Goal: Navigation & Orientation: Find specific page/section

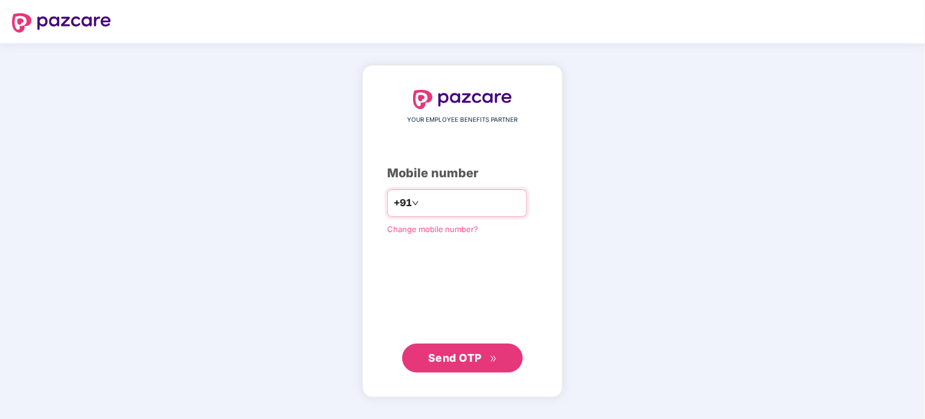
click at [453, 194] on input "number" at bounding box center [470, 202] width 99 height 19
type input "**********"
click at [444, 354] on span "Send OTP" at bounding box center [455, 357] width 54 height 13
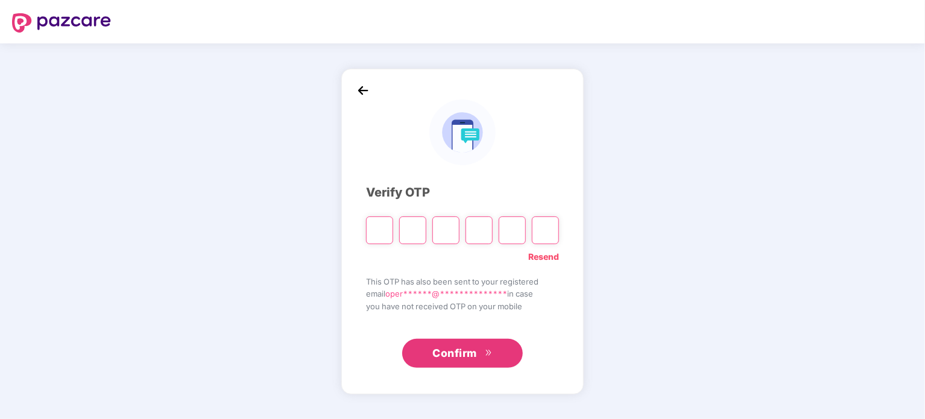
type input "*"
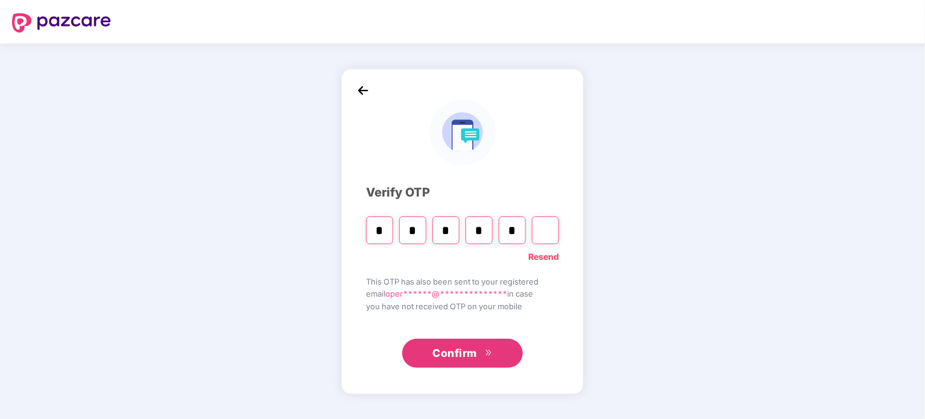
type input "*"
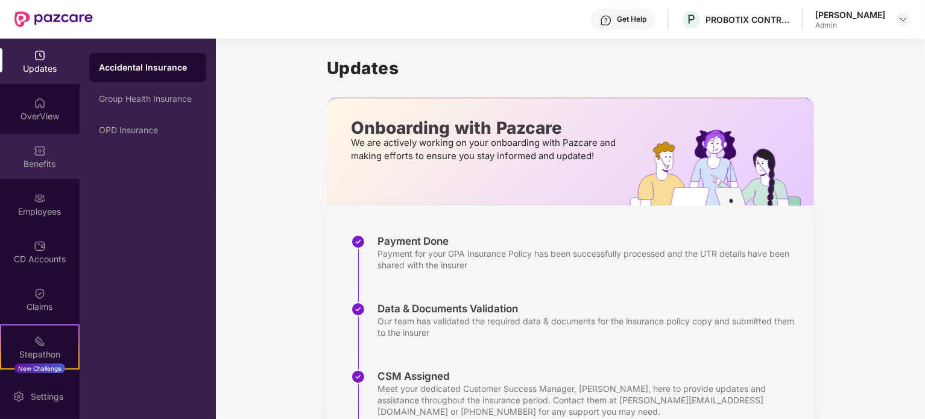
click at [40, 160] on div "Benefits" at bounding box center [40, 164] width 80 height 12
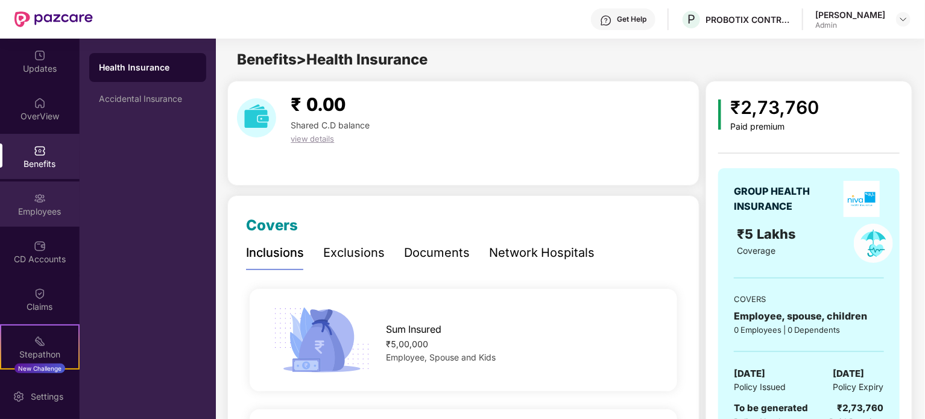
click at [37, 206] on div "Employees" at bounding box center [40, 212] width 80 height 12
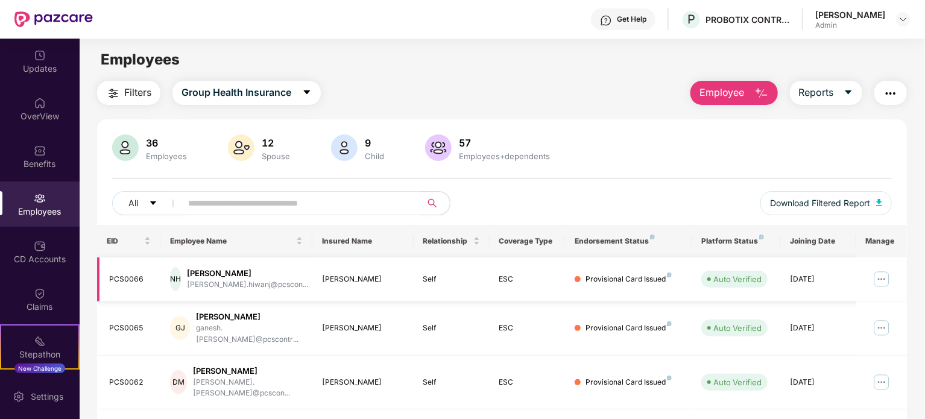
click at [883, 279] on img at bounding box center [881, 278] width 19 height 19
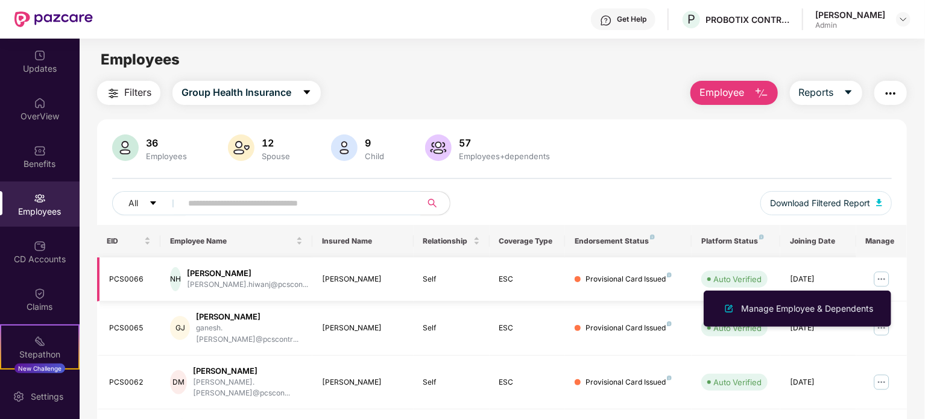
click at [883, 279] on img at bounding box center [881, 278] width 19 height 19
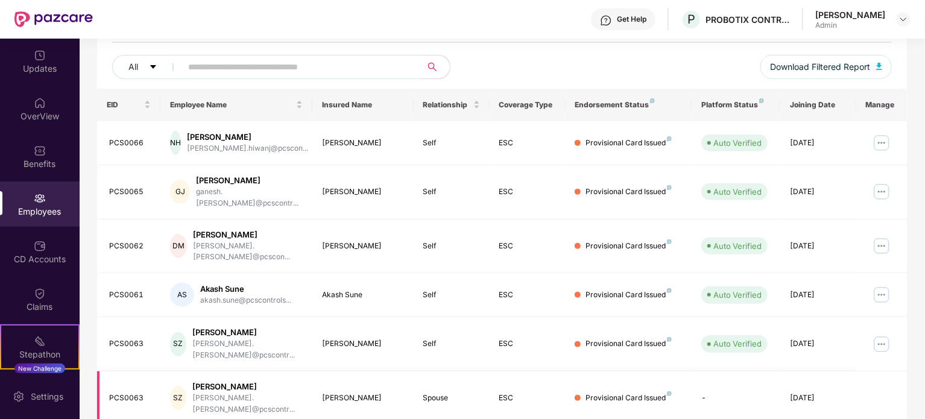
scroll to position [125, 0]
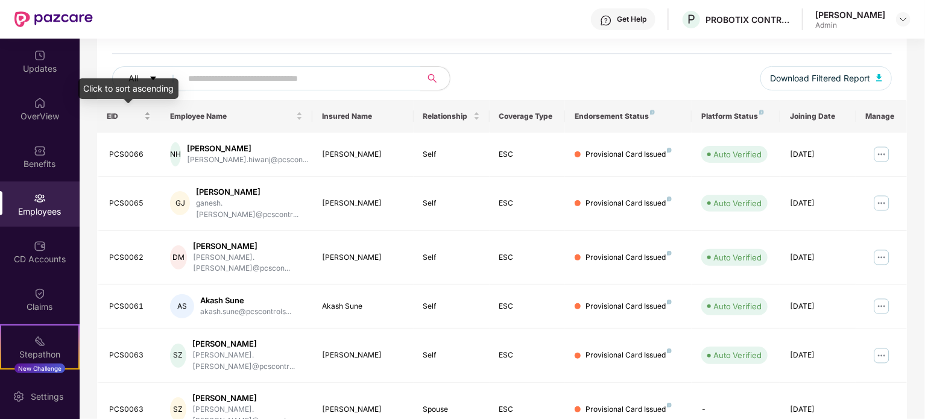
click at [148, 112] on div "EID" at bounding box center [129, 115] width 44 height 11
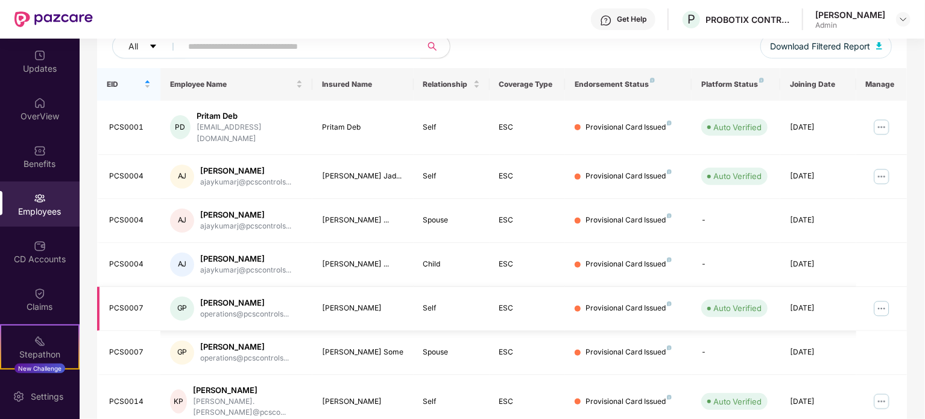
scroll to position [157, 0]
click at [629, 346] on div "Provisional Card Issued" at bounding box center [628, 351] width 86 height 11
click at [888, 298] on img at bounding box center [881, 307] width 19 height 19
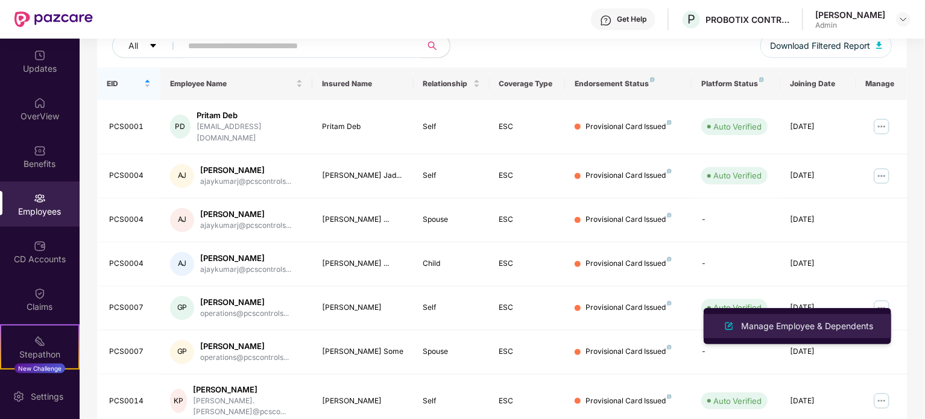
click at [796, 332] on div "Manage Employee & Dependents" at bounding box center [806, 325] width 137 height 13
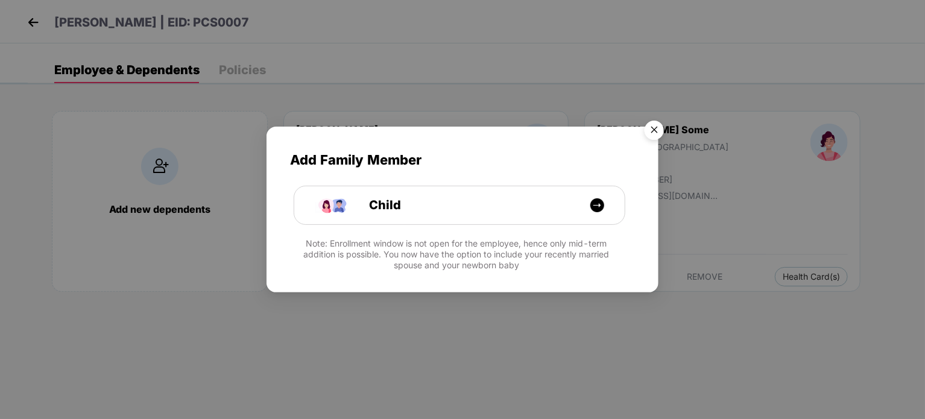
click at [656, 130] on img "Close" at bounding box center [654, 132] width 34 height 34
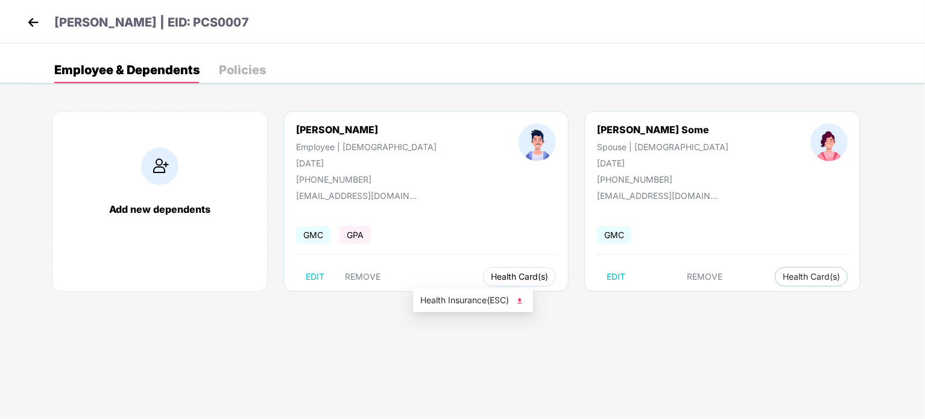
click at [491, 274] on span "Health Card(s)" at bounding box center [519, 277] width 57 height 6
click at [453, 306] on span "Health Insurance(ESC)" at bounding box center [472, 300] width 105 height 13
click at [782, 280] on span "Health Card(s)" at bounding box center [810, 277] width 57 height 6
click at [684, 303] on span "Health Insurance(ESC)" at bounding box center [705, 300] width 105 height 13
click at [256, 68] on div "Policies" at bounding box center [242, 70] width 47 height 12
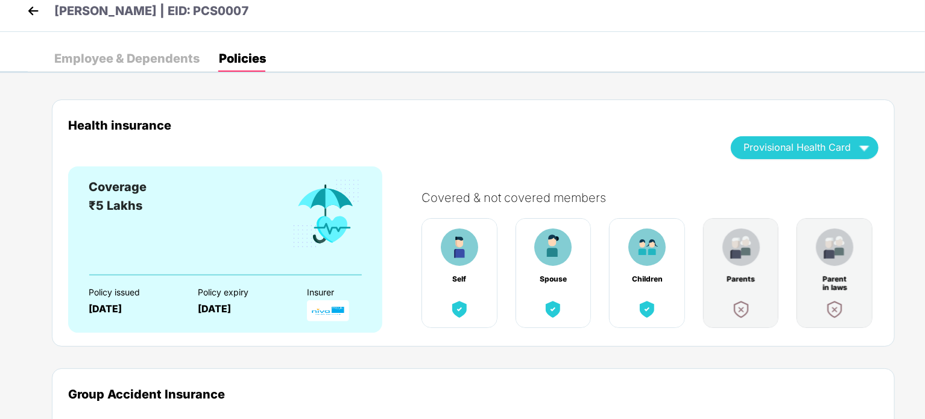
scroll to position [12, 0]
click at [758, 138] on div "Provisional Health Card" at bounding box center [804, 146] width 122 height 21
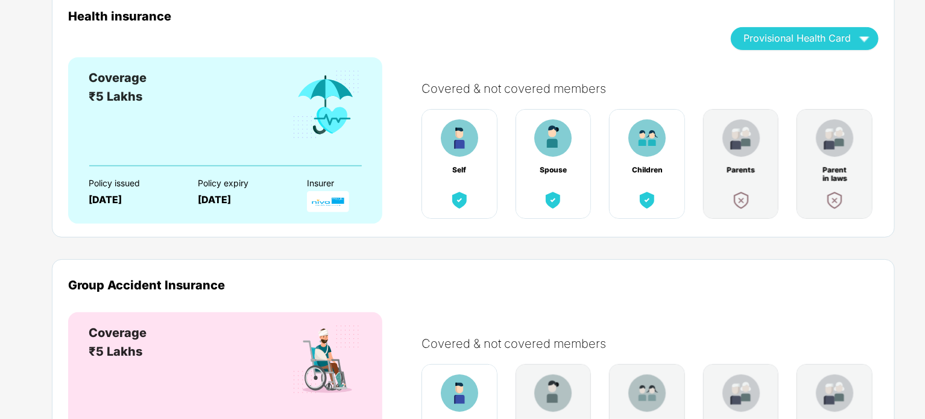
scroll to position [120, 0]
drag, startPoint x: 555, startPoint y: 386, endPoint x: 614, endPoint y: 37, distance: 354.1
click at [614, 37] on div "Health insurance Provisional Health Card" at bounding box center [473, 34] width 810 height 48
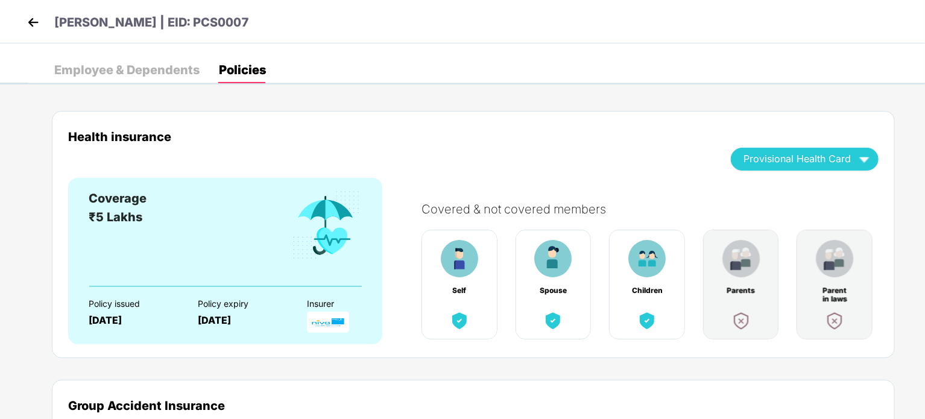
click at [31, 21] on img at bounding box center [33, 22] width 18 height 18
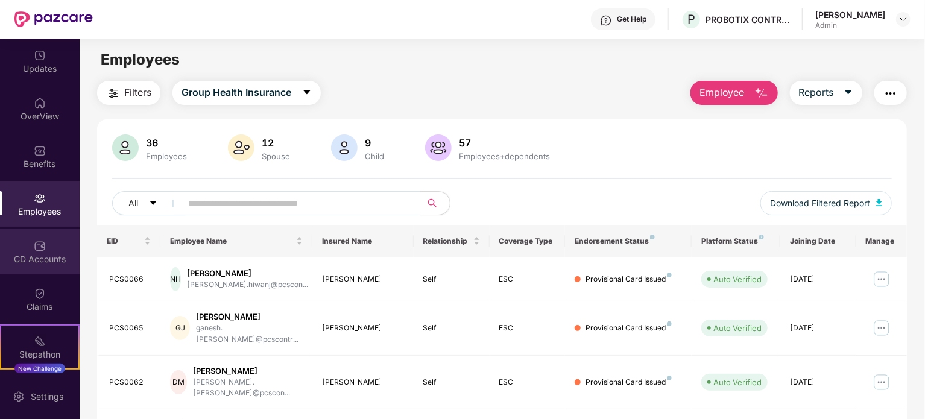
click at [34, 243] on img at bounding box center [40, 246] width 12 height 12
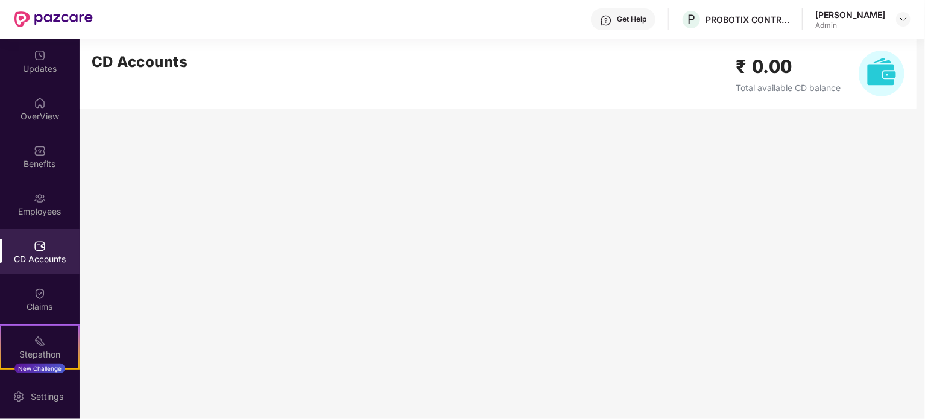
click at [44, 251] on div "CD Accounts" at bounding box center [40, 251] width 80 height 45
click at [35, 114] on div "OverView" at bounding box center [40, 116] width 80 height 12
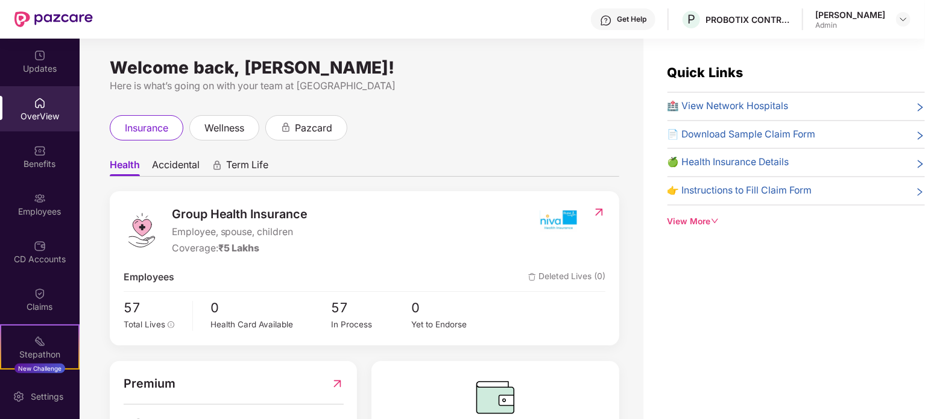
click at [41, 150] on img at bounding box center [40, 151] width 12 height 12
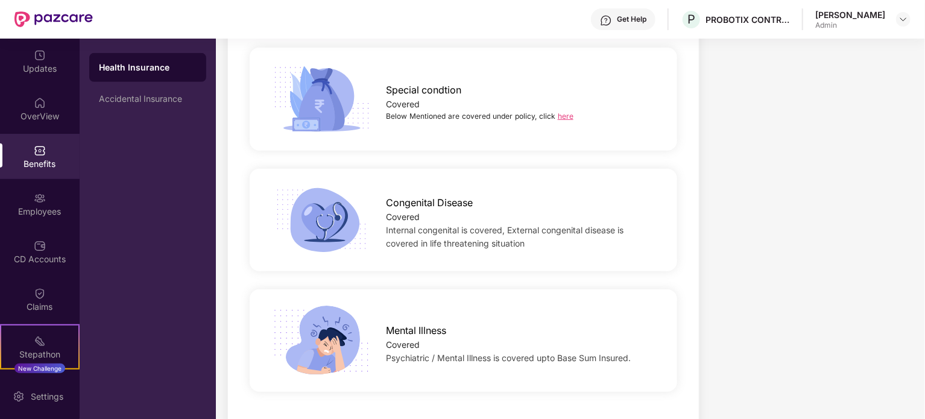
scroll to position [2762, 0]
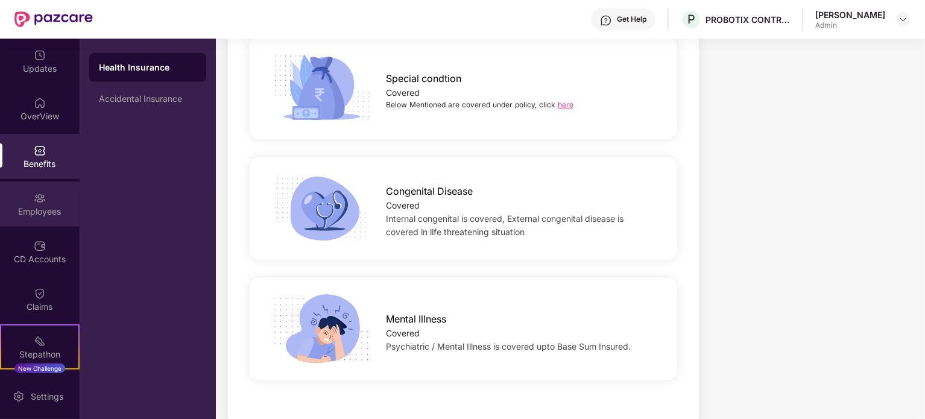
click at [58, 212] on div "Employees" at bounding box center [40, 212] width 80 height 12
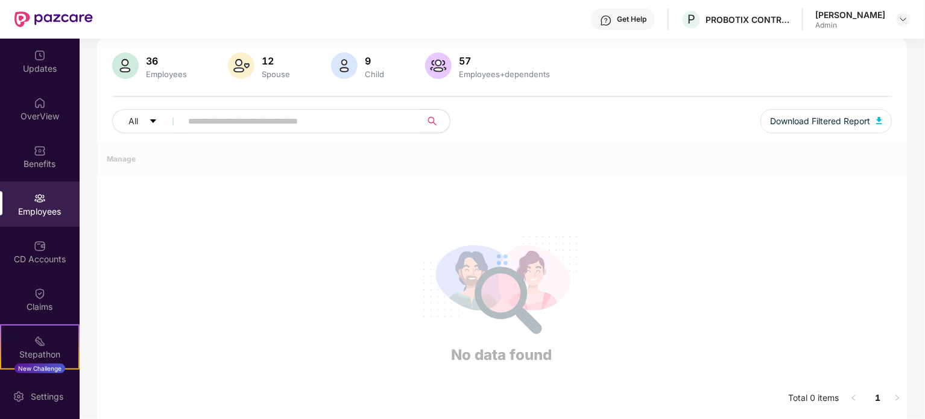
scroll to position [320, 0]
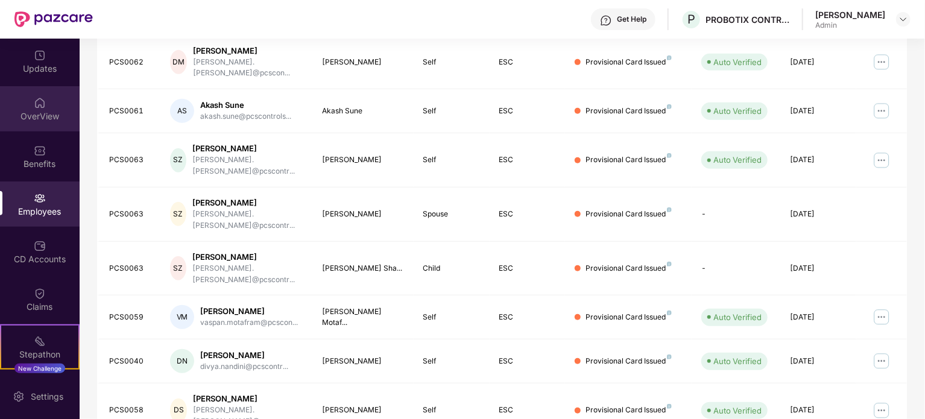
click at [46, 99] on div "OverView" at bounding box center [40, 108] width 80 height 45
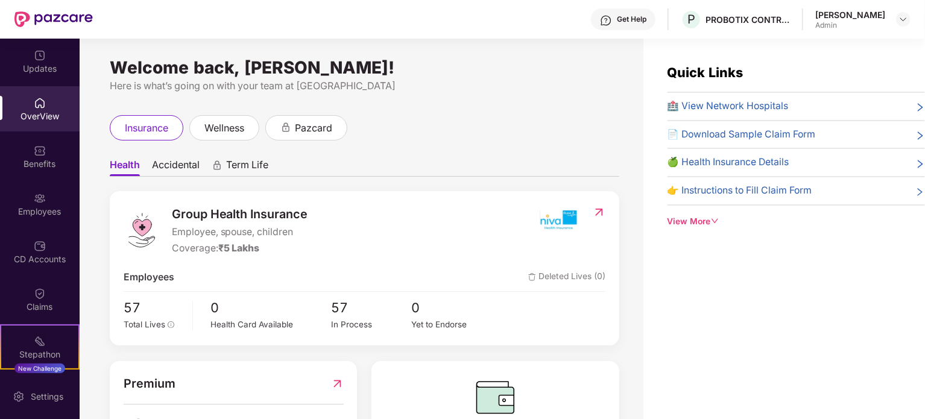
click at [729, 108] on span "🏥 View Network Hospitals" at bounding box center [727, 106] width 121 height 15
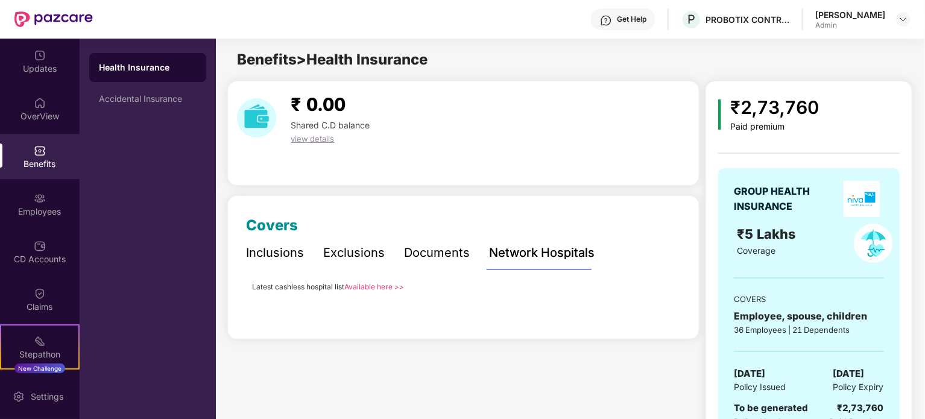
scroll to position [41, 0]
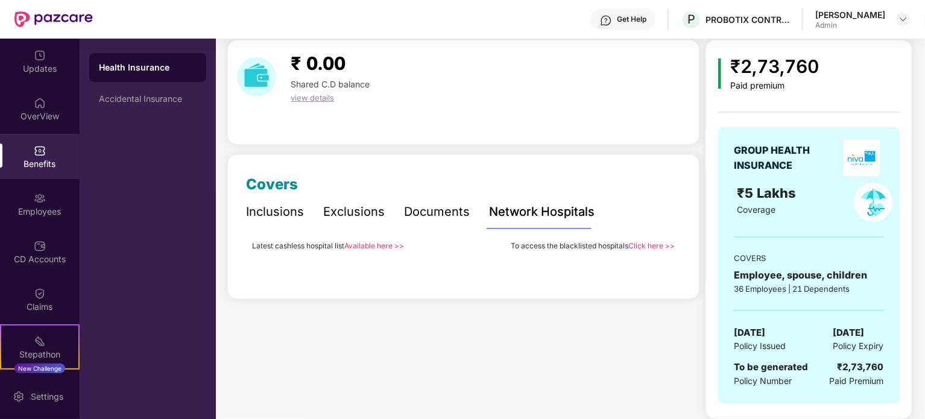
click at [360, 247] on link "Available here >>" at bounding box center [374, 245] width 60 height 9
click at [350, 211] on div "Exclusions" at bounding box center [353, 212] width 61 height 19
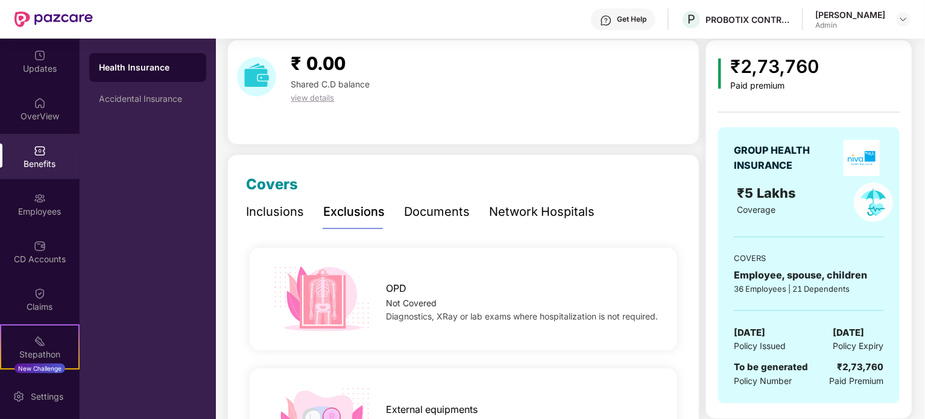
click at [528, 213] on div "Network Hospitals" at bounding box center [541, 212] width 105 height 19
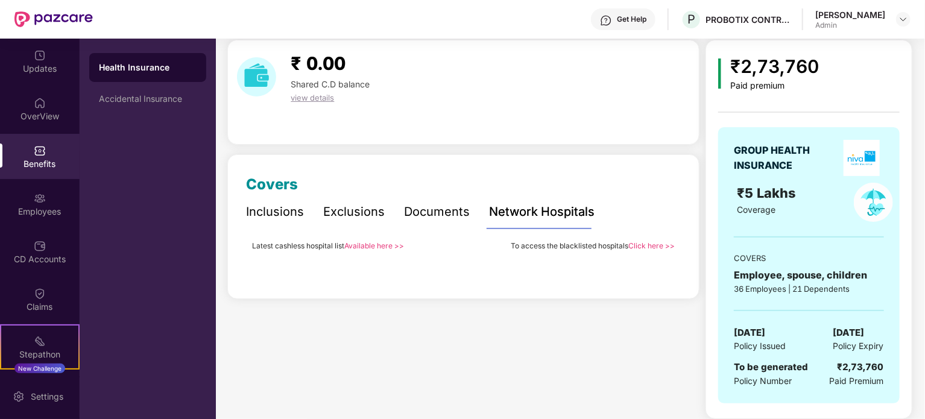
click at [450, 209] on div "Documents" at bounding box center [437, 212] width 66 height 19
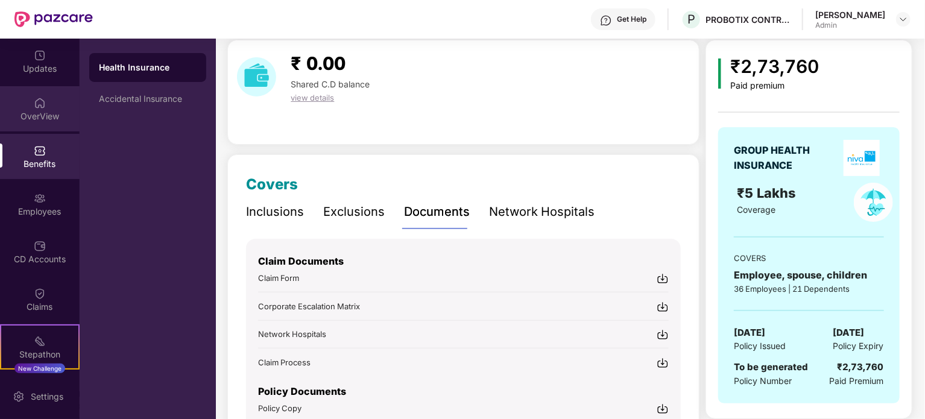
click at [52, 115] on div "OverView" at bounding box center [40, 116] width 80 height 12
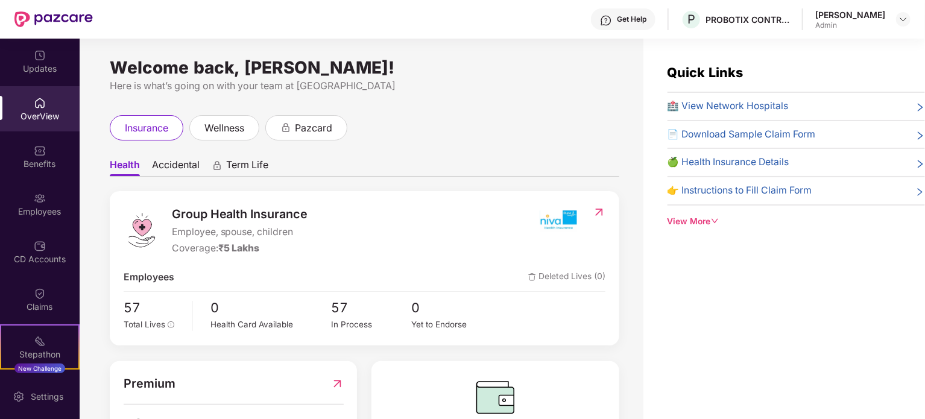
click at [715, 224] on icon "down" at bounding box center [715, 221] width 8 height 8
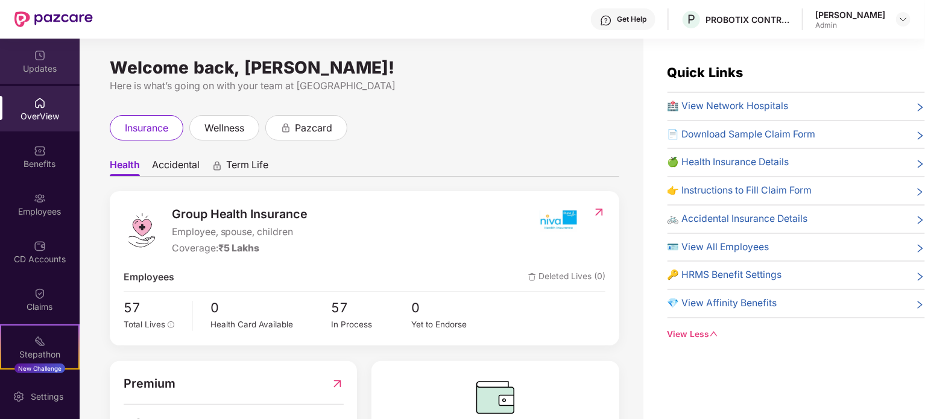
click at [41, 60] on img at bounding box center [40, 55] width 12 height 12
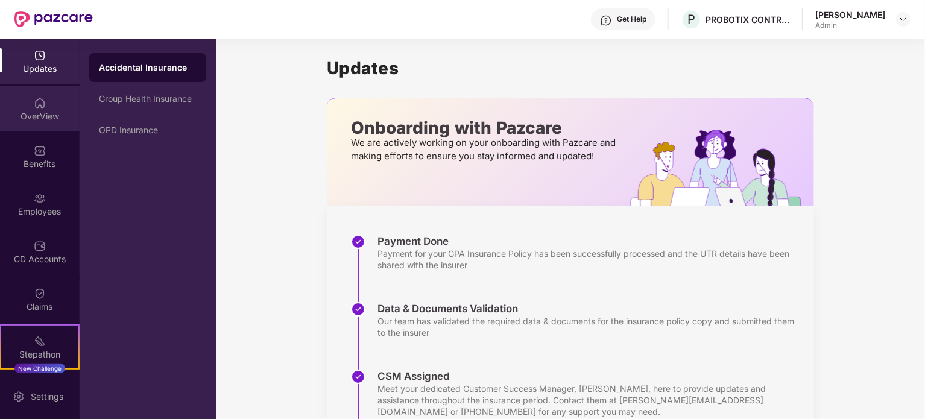
click at [19, 95] on div "OverView" at bounding box center [40, 108] width 80 height 45
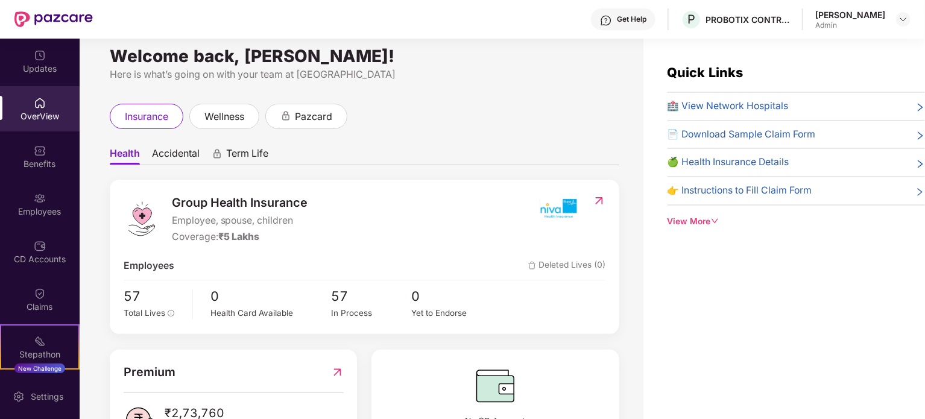
scroll to position [12, 0]
click at [233, 118] on span "wellness" at bounding box center [224, 115] width 40 height 15
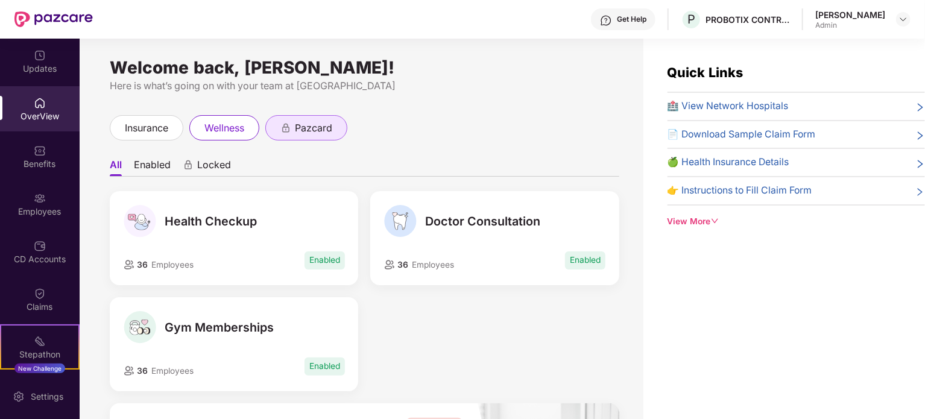
click at [304, 128] on span "pazcard" at bounding box center [313, 128] width 37 height 15
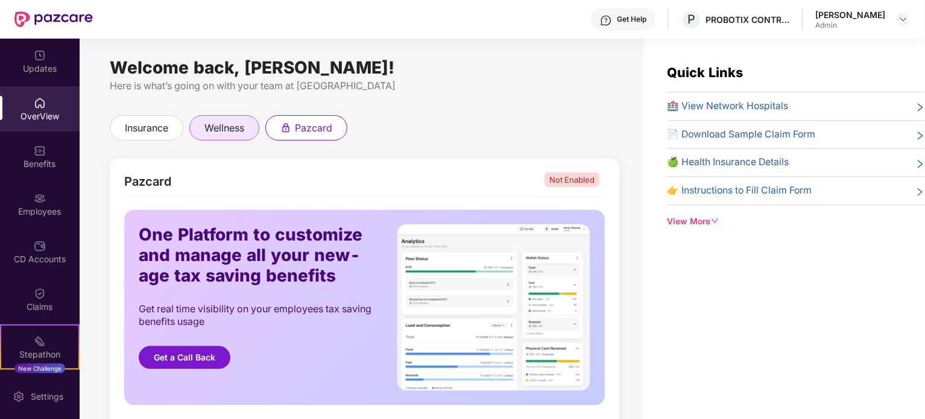
click at [239, 124] on span "wellness" at bounding box center [224, 128] width 40 height 15
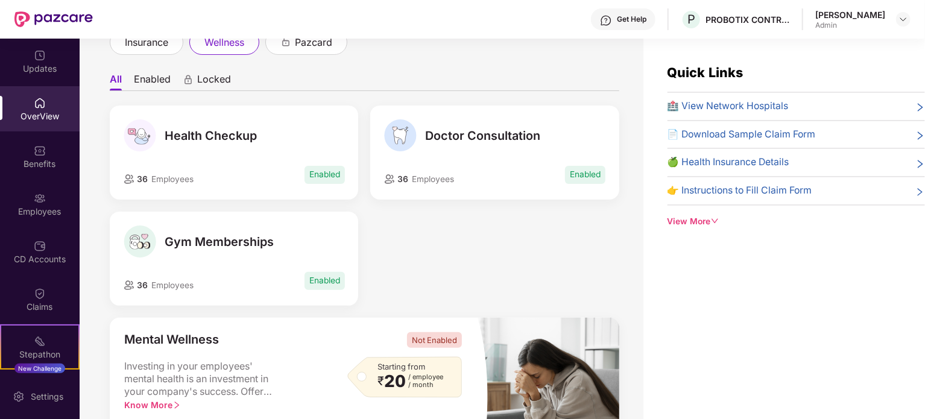
scroll to position [86, 0]
click at [229, 136] on span "Health Checkup" at bounding box center [211, 135] width 92 height 14
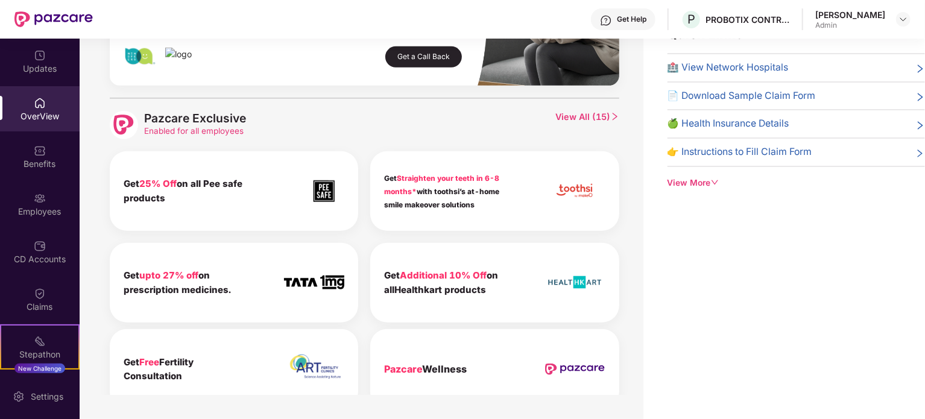
scroll to position [432, 0]
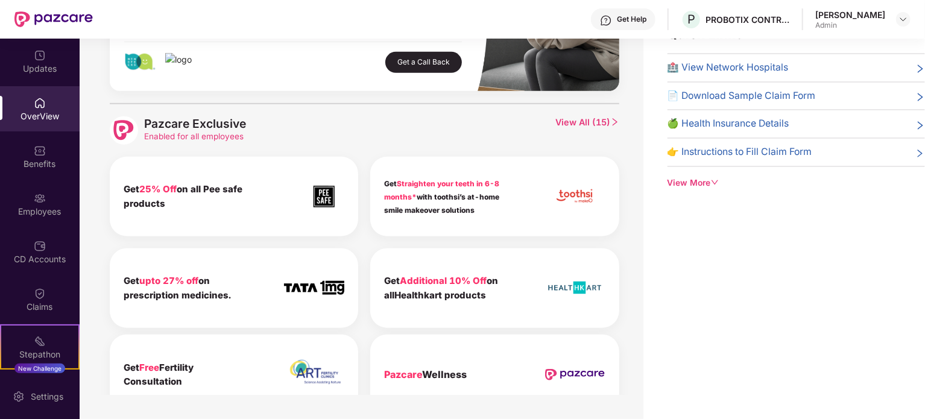
click at [569, 121] on span "View All ( 15 )" at bounding box center [586, 130] width 63 height 28
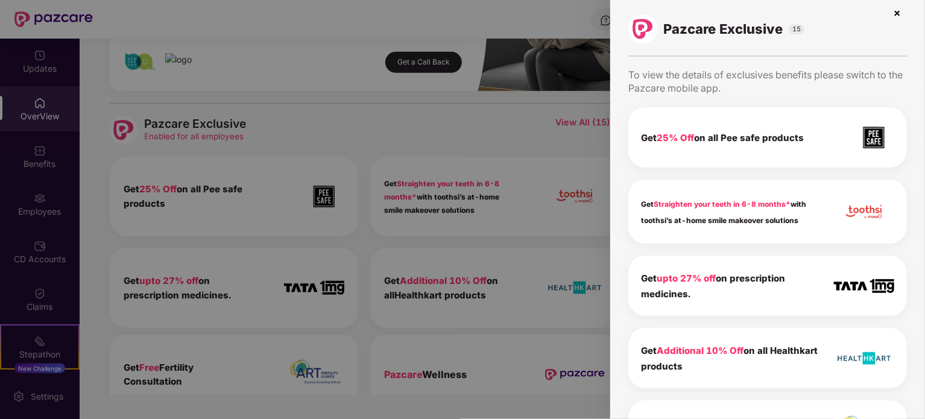
scroll to position [0, 0]
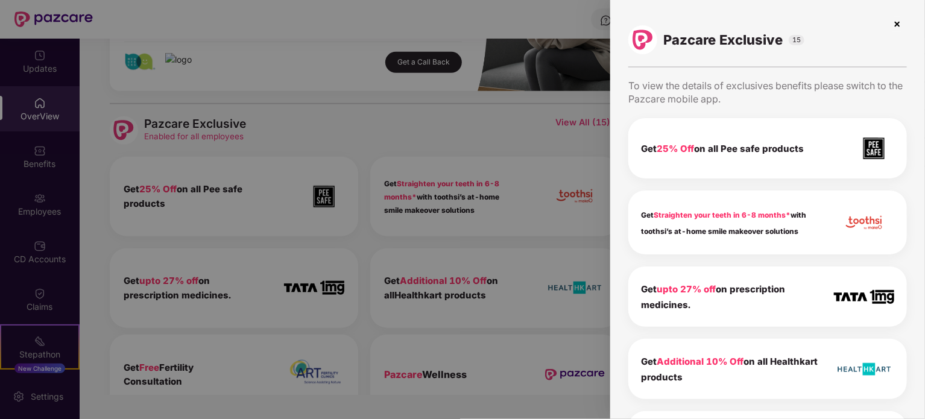
click at [511, 142] on div at bounding box center [462, 209] width 925 height 419
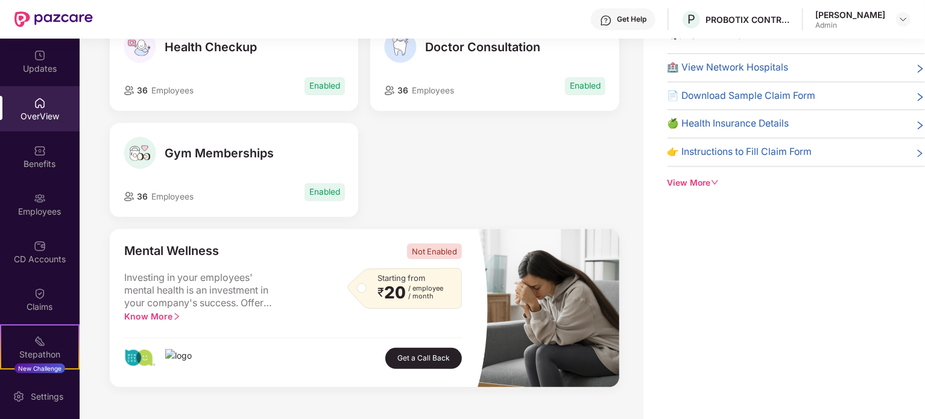
scroll to position [70, 0]
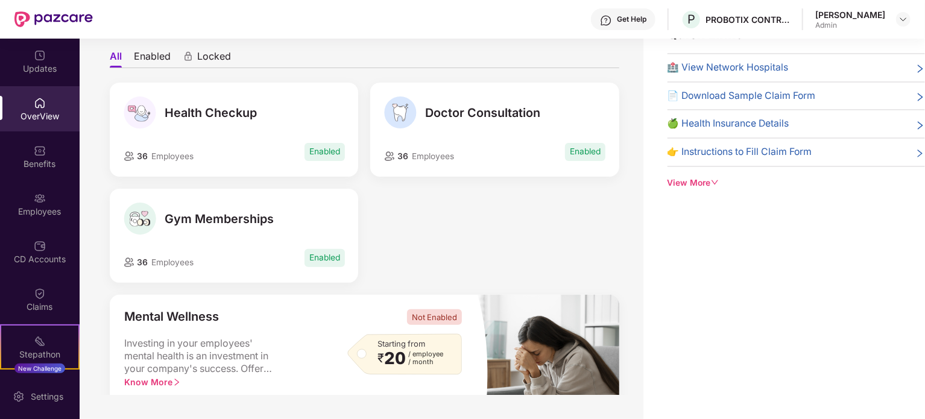
click at [206, 117] on span "Health Checkup" at bounding box center [211, 112] width 92 height 14
click at [143, 161] on span "36" at bounding box center [140, 156] width 13 height 10
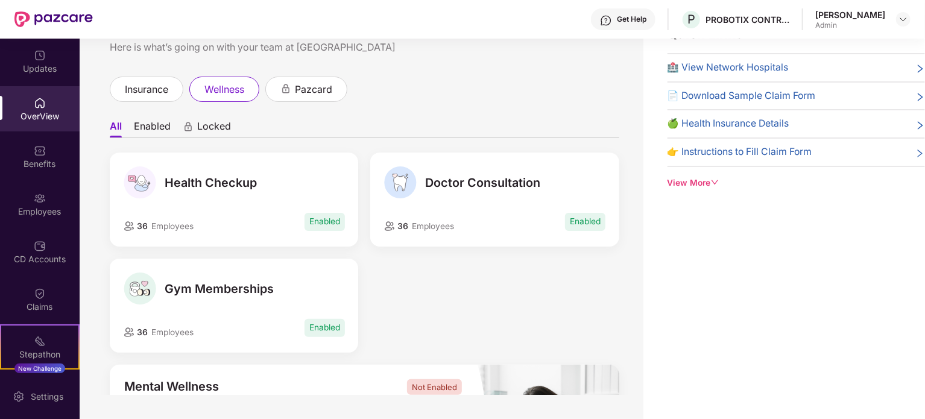
click at [149, 127] on li "Enabled" at bounding box center [152, 128] width 37 height 17
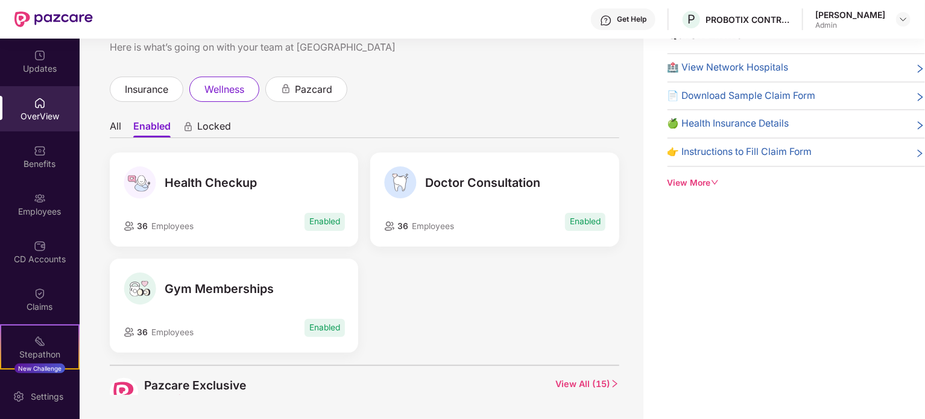
click at [219, 130] on span "Locked" at bounding box center [214, 128] width 34 height 17
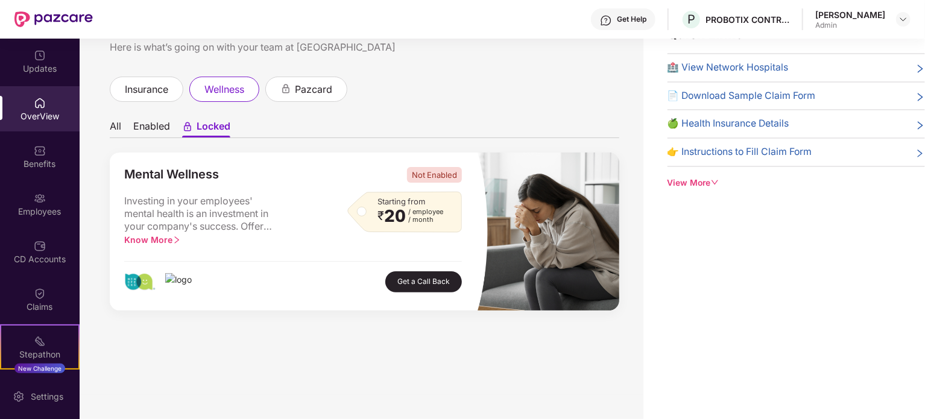
click at [154, 124] on li "Enabled" at bounding box center [151, 128] width 37 height 17
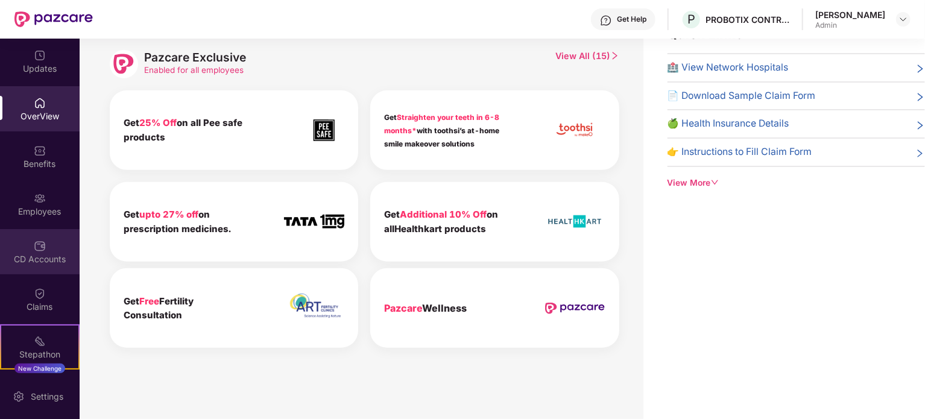
scroll to position [93, 0]
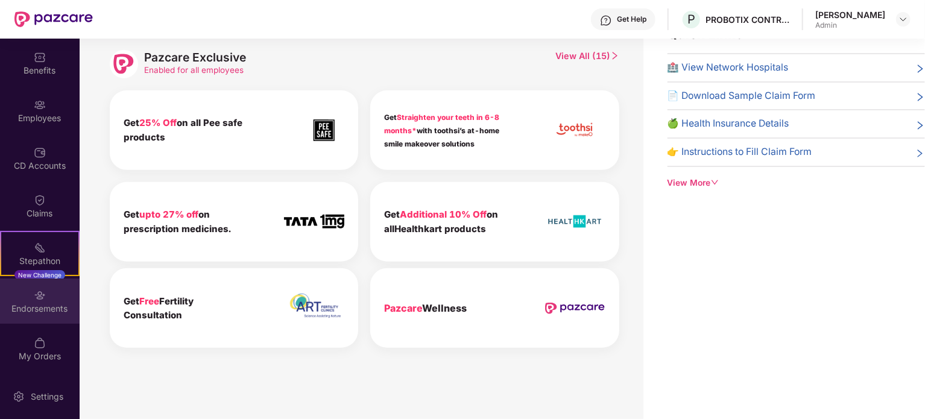
click at [39, 301] on img at bounding box center [40, 295] width 12 height 12
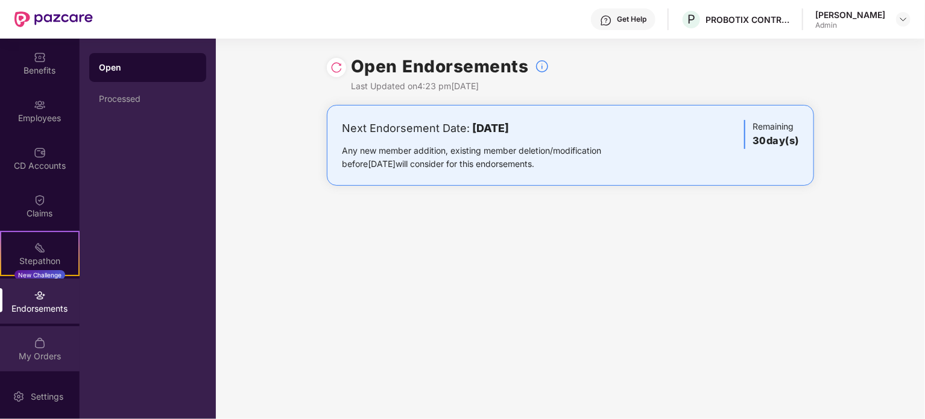
click at [42, 334] on div "My Orders" at bounding box center [40, 348] width 80 height 45
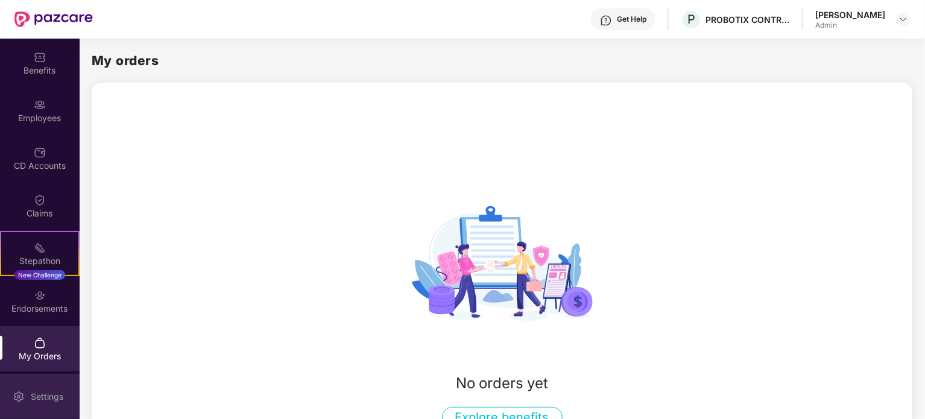
click at [48, 398] on div "Settings" at bounding box center [47, 397] width 40 height 12
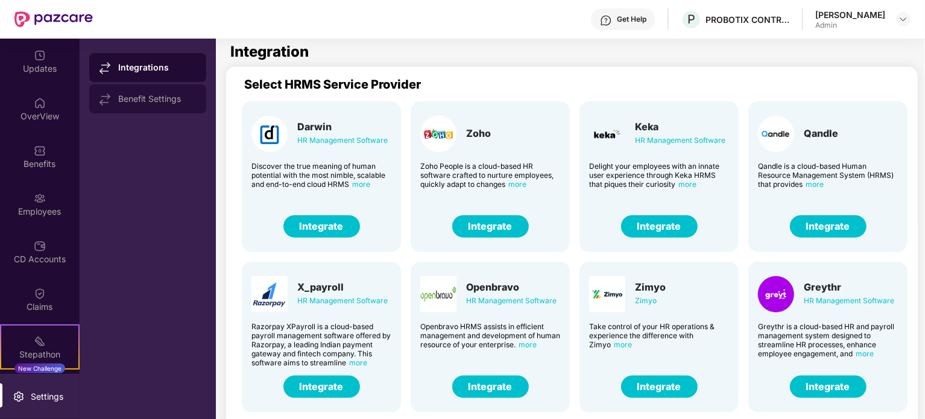
click at [140, 105] on div "Benefit Settings" at bounding box center [147, 98] width 117 height 29
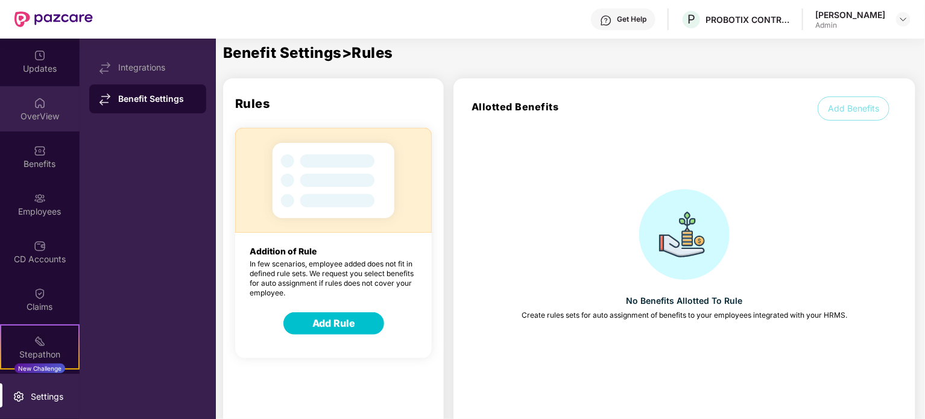
click at [42, 106] on img at bounding box center [40, 103] width 12 height 12
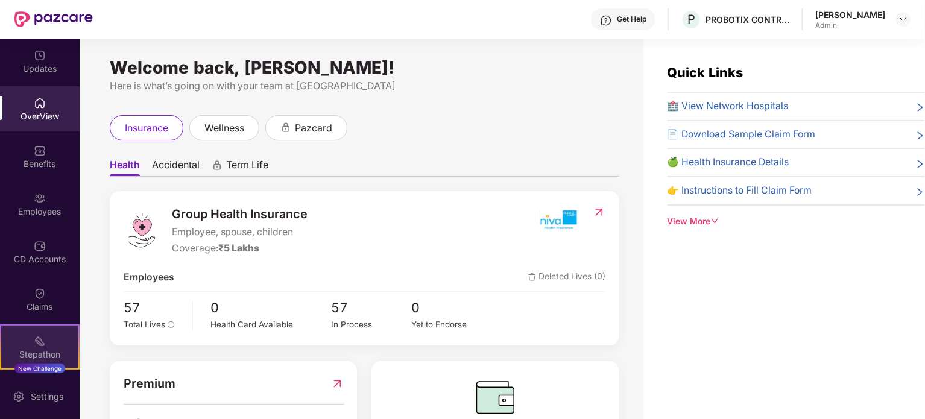
click at [40, 344] on img at bounding box center [40, 341] width 12 height 12
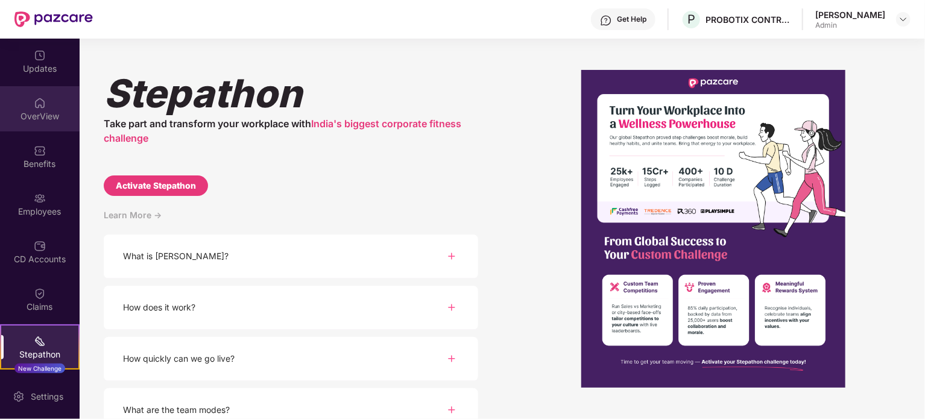
click at [44, 110] on div "OverView" at bounding box center [40, 116] width 80 height 12
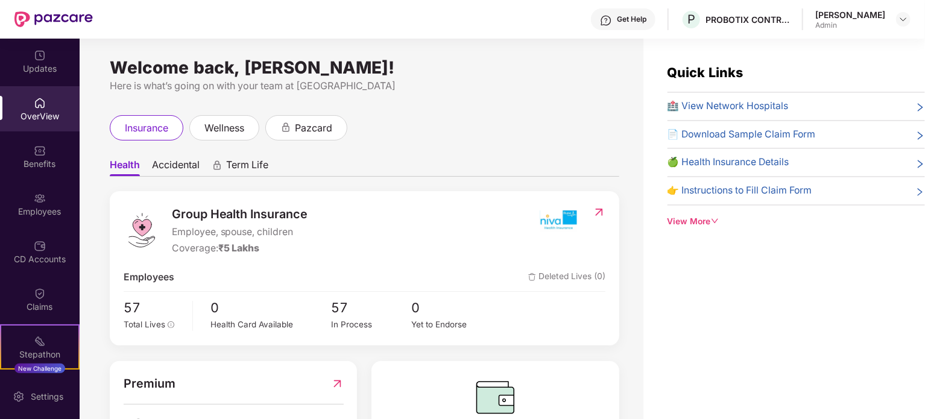
click at [892, 16] on div "[PERSON_NAME] Admin" at bounding box center [862, 19] width 95 height 21
click at [903, 17] on img at bounding box center [903, 19] width 10 height 10
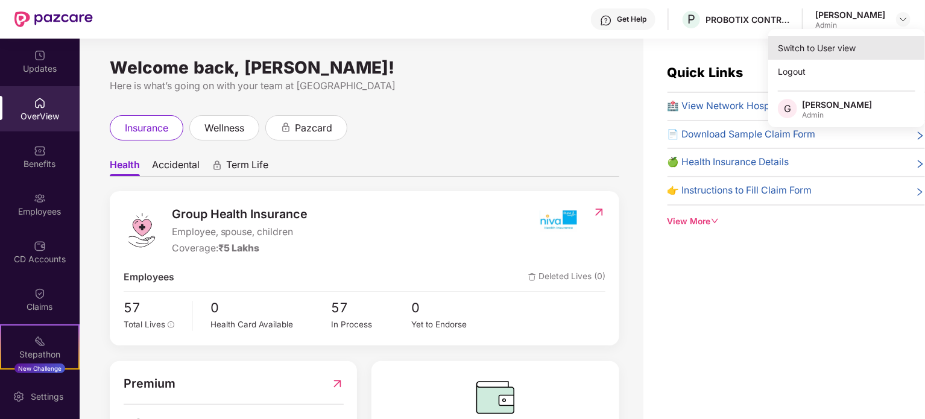
click at [840, 46] on div "Switch to User view" at bounding box center [846, 48] width 157 height 24
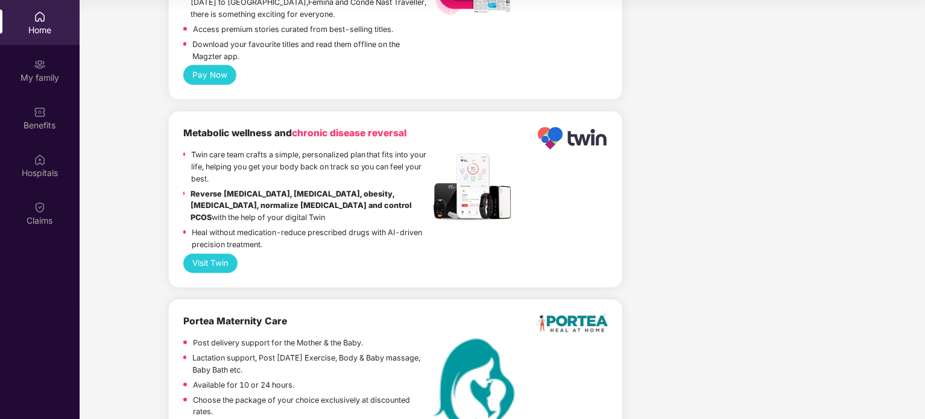
scroll to position [2448, 0]
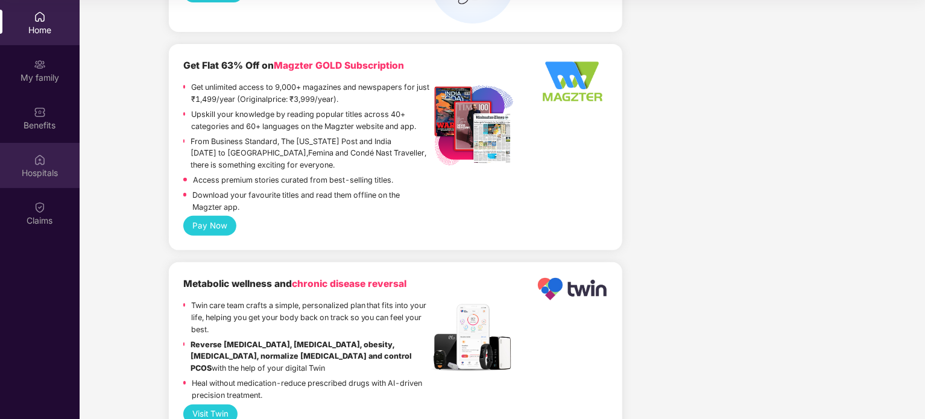
click at [39, 165] on img at bounding box center [40, 160] width 12 height 12
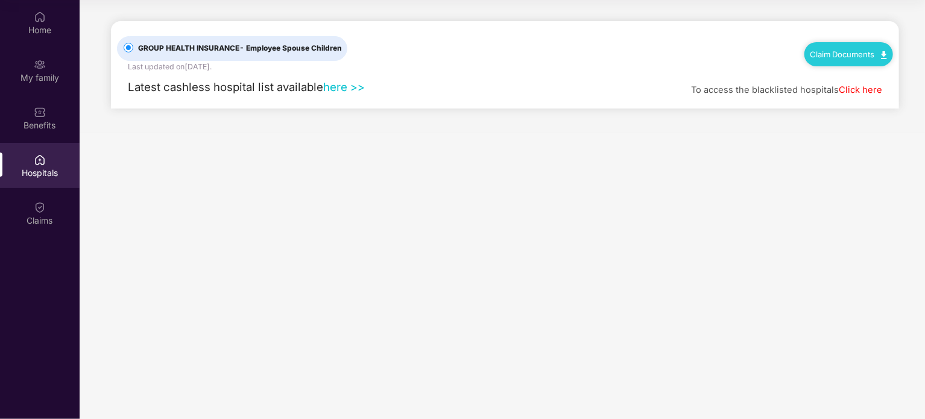
click at [348, 80] on link "here >>" at bounding box center [344, 86] width 42 height 13
click at [47, 38] on div "Home" at bounding box center [40, 22] width 80 height 45
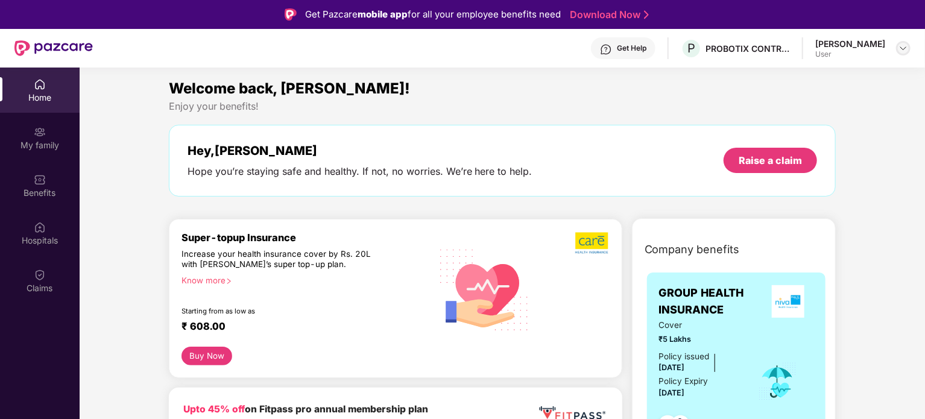
click at [903, 45] on img at bounding box center [903, 48] width 10 height 10
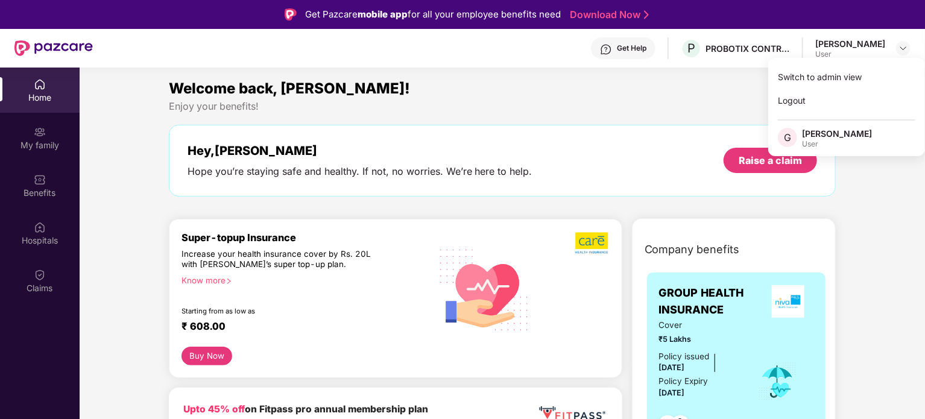
click at [810, 128] on div "[PERSON_NAME]" at bounding box center [837, 133] width 70 height 11
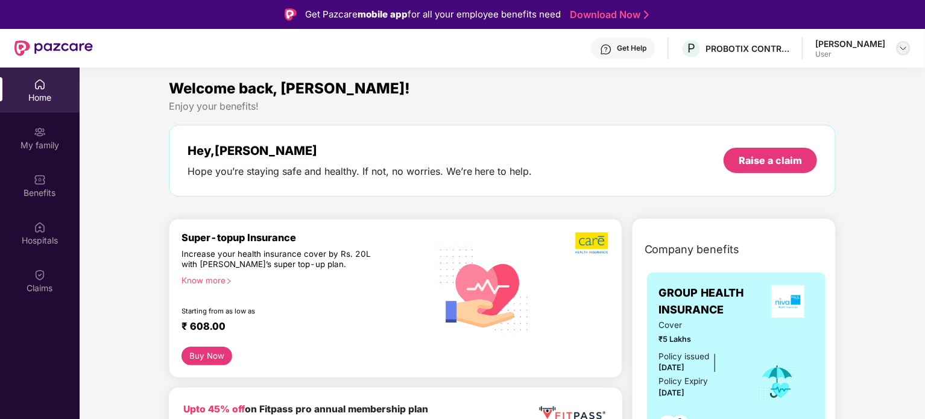
click at [905, 48] on img at bounding box center [903, 48] width 10 height 10
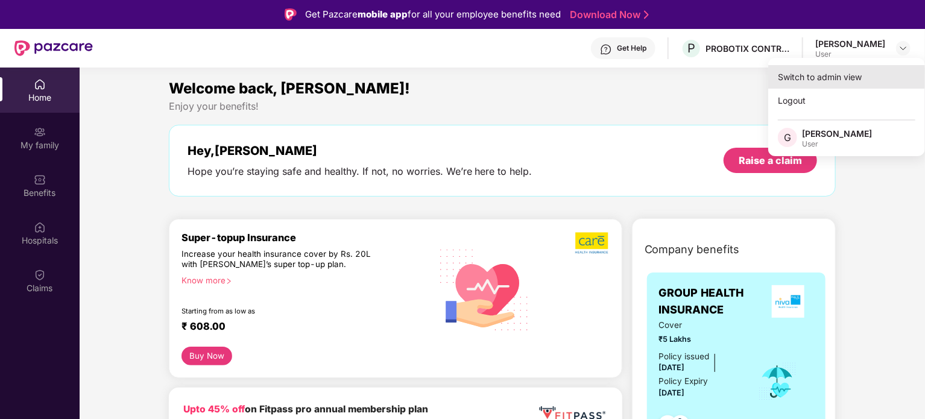
click at [834, 73] on div "Switch to admin view" at bounding box center [846, 77] width 157 height 24
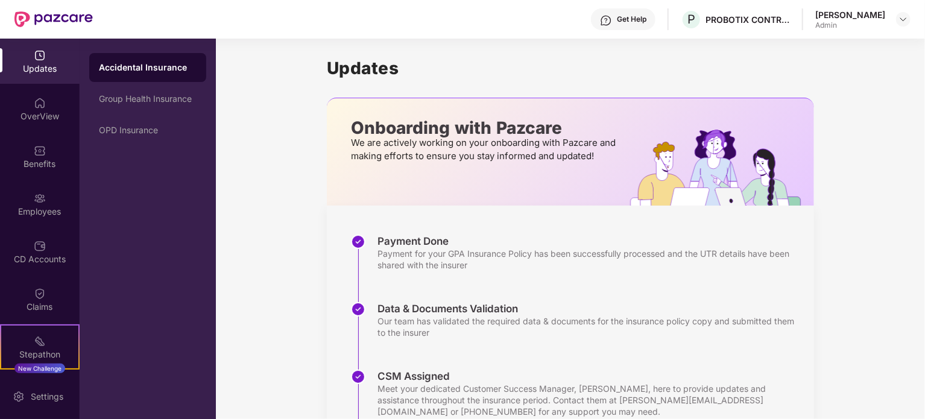
click at [878, 11] on div "[PERSON_NAME]" at bounding box center [850, 14] width 70 height 11
click at [902, 20] on img at bounding box center [903, 19] width 10 height 10
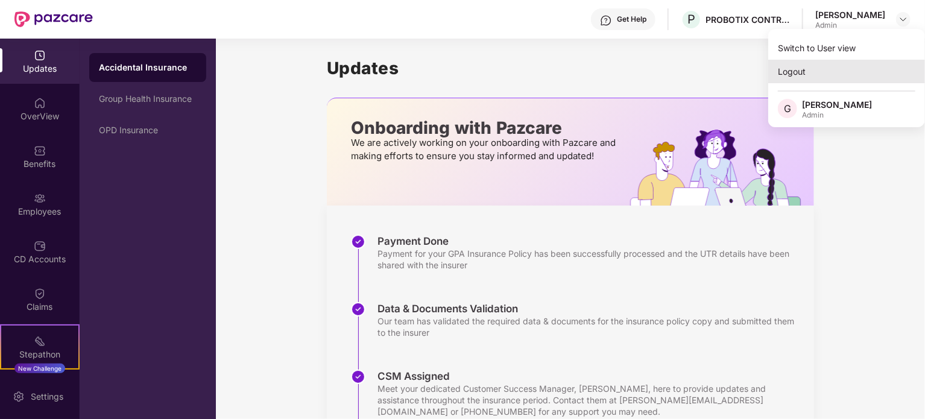
click at [793, 74] on div "Logout" at bounding box center [846, 72] width 157 height 24
